Goal: Task Accomplishment & Management: Manage account settings

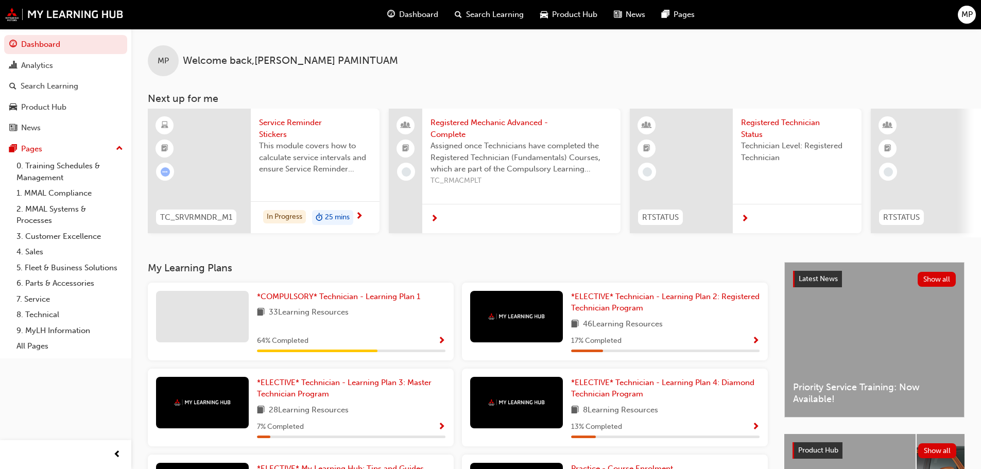
click at [973, 16] on div "MP" at bounding box center [967, 15] width 18 height 18
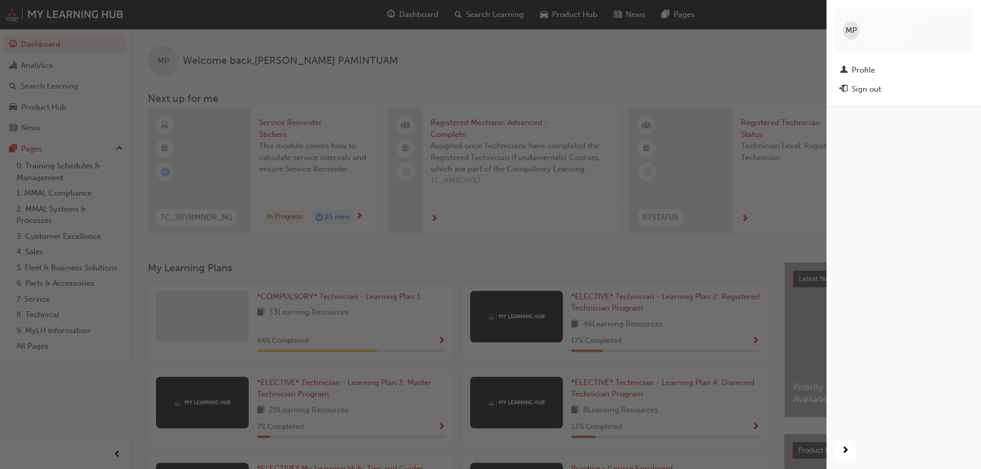
drag, startPoint x: 883, startPoint y: 55, endPoint x: 837, endPoint y: 60, distance: 46.6
click at [883, 64] on div "Profile" at bounding box center [904, 70] width 128 height 13
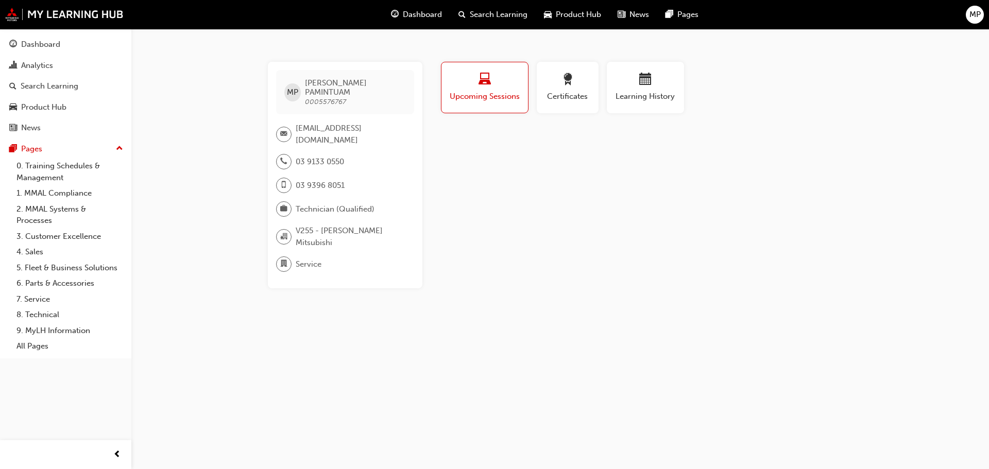
click at [970, 24] on div "Dashboard Search Learning Product Hub News Pages MP" at bounding box center [494, 14] width 989 height 29
click at [975, 18] on span "MP" at bounding box center [974, 15] width 11 height 12
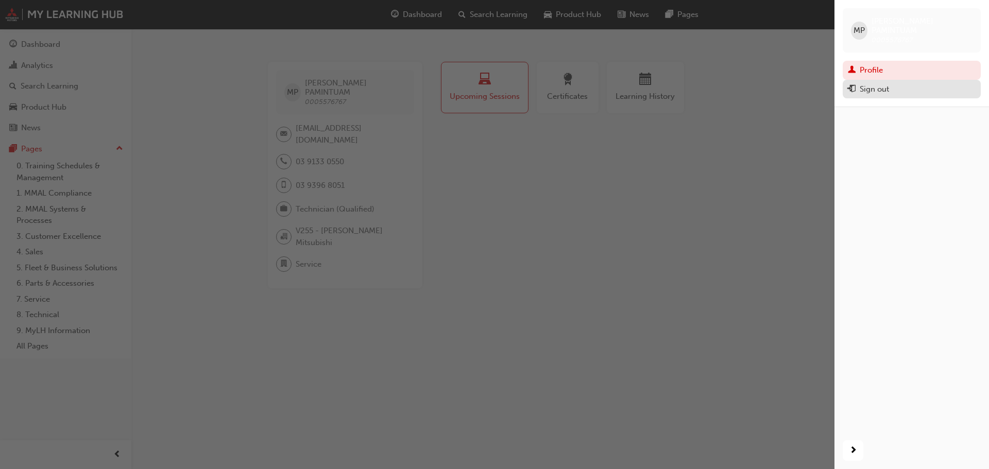
click at [915, 89] on button "Sign out" at bounding box center [911, 89] width 138 height 19
